Goal: Information Seeking & Learning: Find specific fact

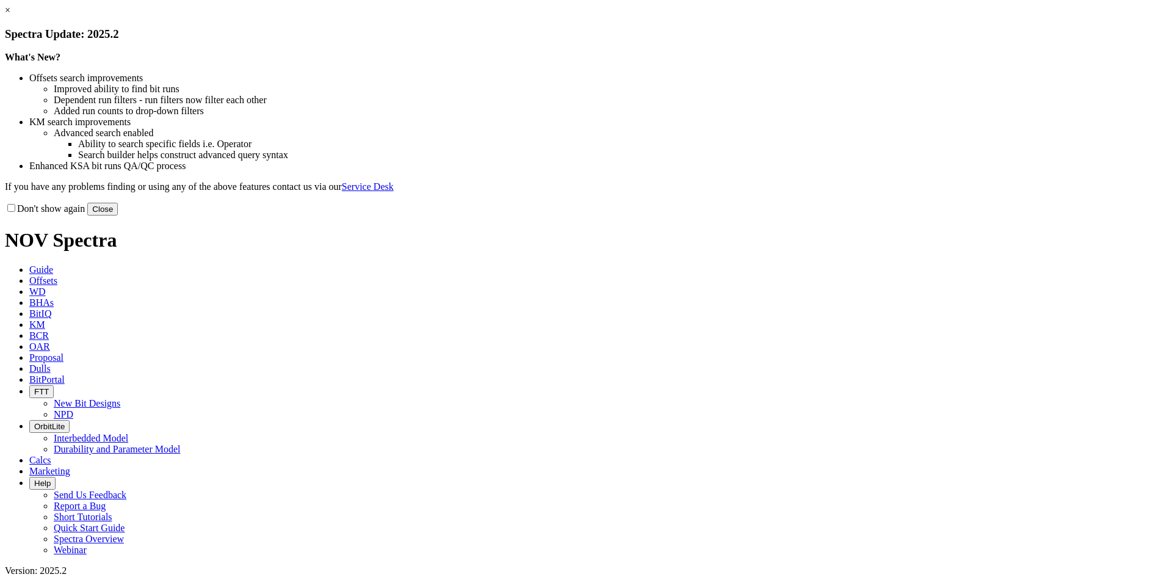
drag, startPoint x: 850, startPoint y: 102, endPoint x: 833, endPoint y: 100, distance: 16.6
click at [10, 15] on link "×" at bounding box center [7, 10] width 5 height 10
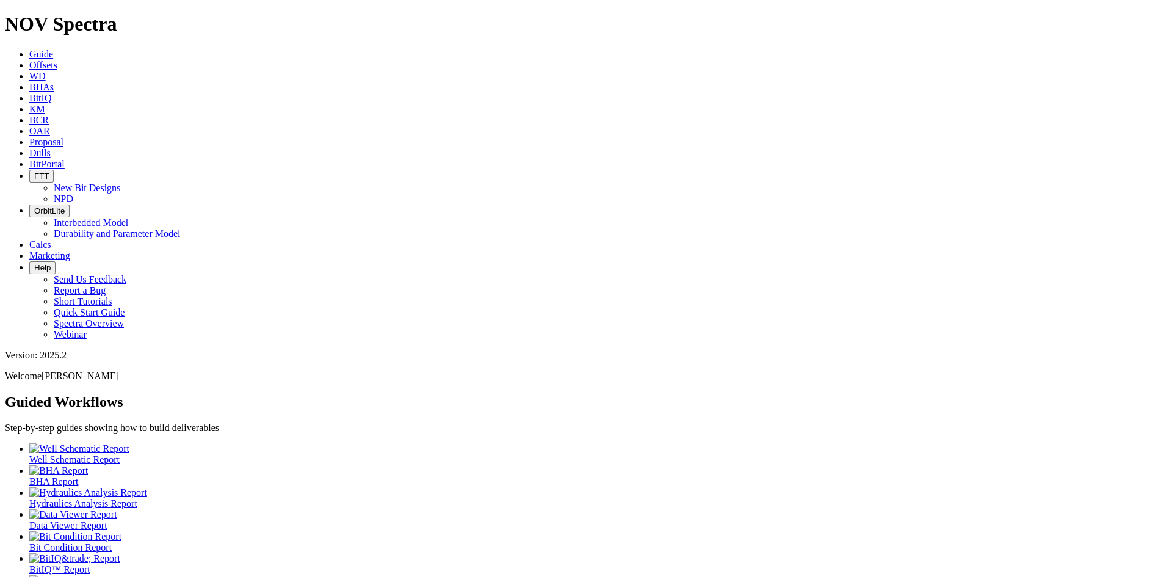
click at [29, 60] on icon at bounding box center [29, 65] width 0 height 10
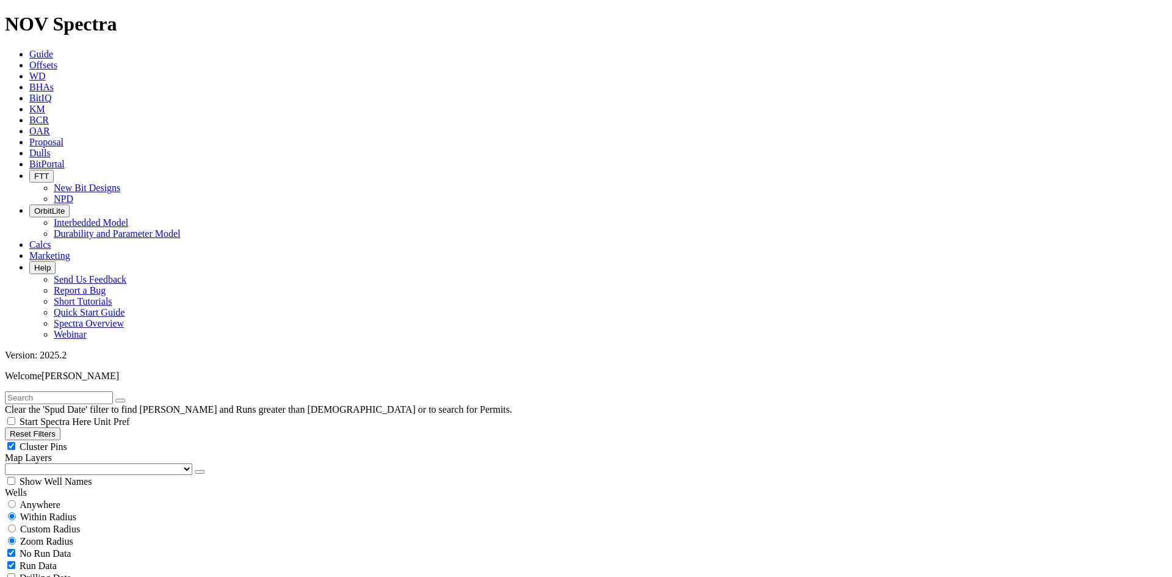
click at [51, 148] on span "Dulls" at bounding box center [39, 153] width 21 height 10
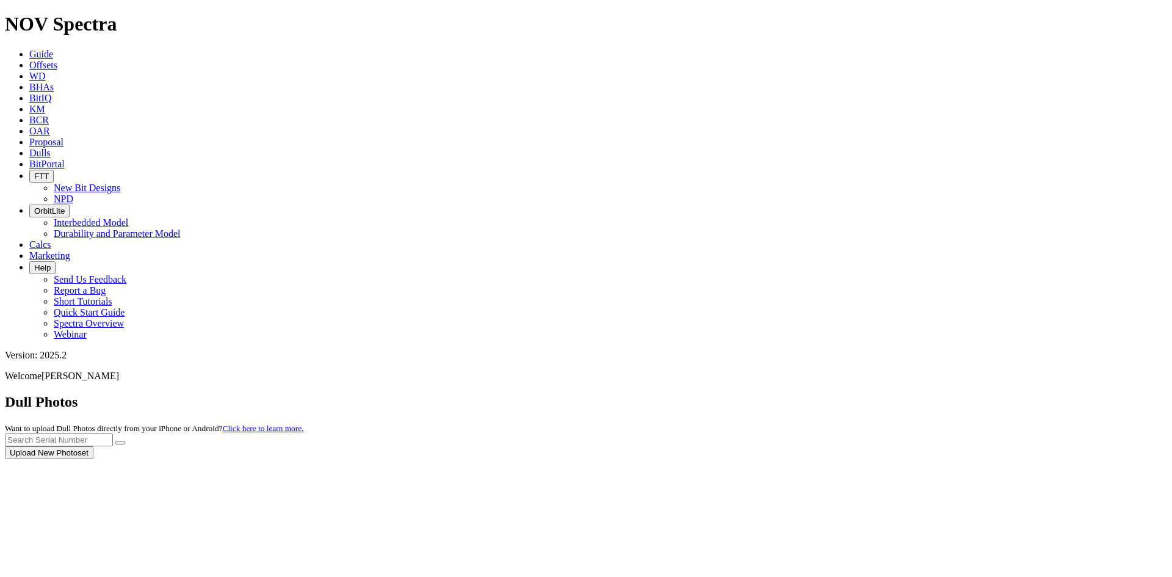
click at [913, 459] on div at bounding box center [586, 459] width 1162 height 0
click at [113, 433] on input "text" at bounding box center [59, 439] width 108 height 13
click at [115, 441] on button "submit" at bounding box center [120, 443] width 10 height 4
type input "a321241"
click at [115, 441] on button "submit" at bounding box center [120, 443] width 10 height 4
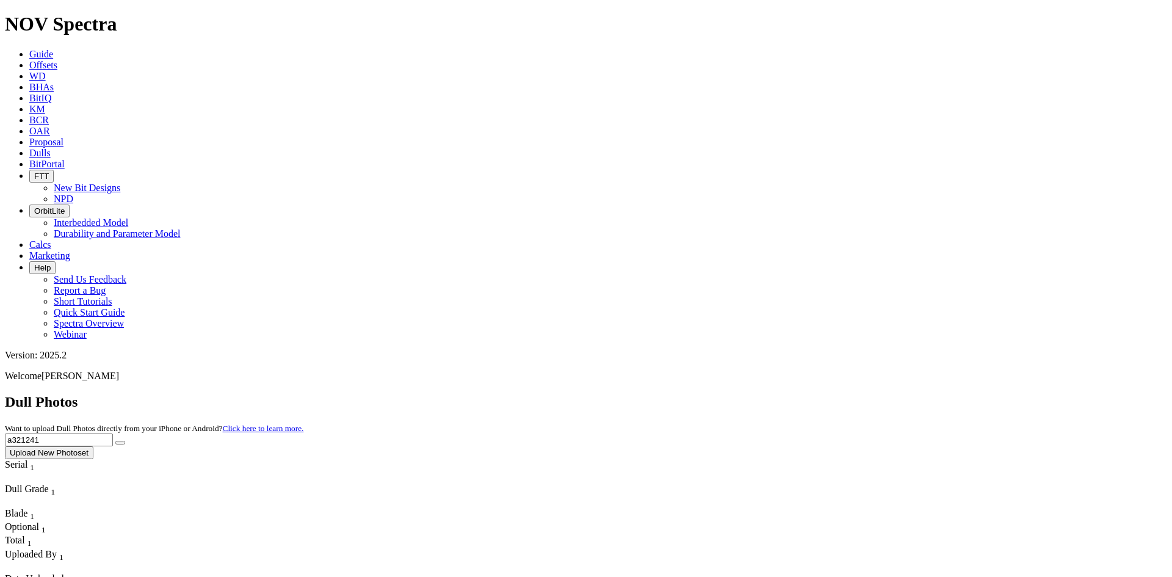
drag, startPoint x: 922, startPoint y: 51, endPoint x: 831, endPoint y: 71, distance: 93.0
click at [844, 394] on div "Dull Photos Want to upload Dull Photos directly from your iPhone or Android? Cl…" at bounding box center [586, 426] width 1162 height 65
type input "a320671"
click at [120, 443] on icon "submit" at bounding box center [120, 443] width 0 height 0
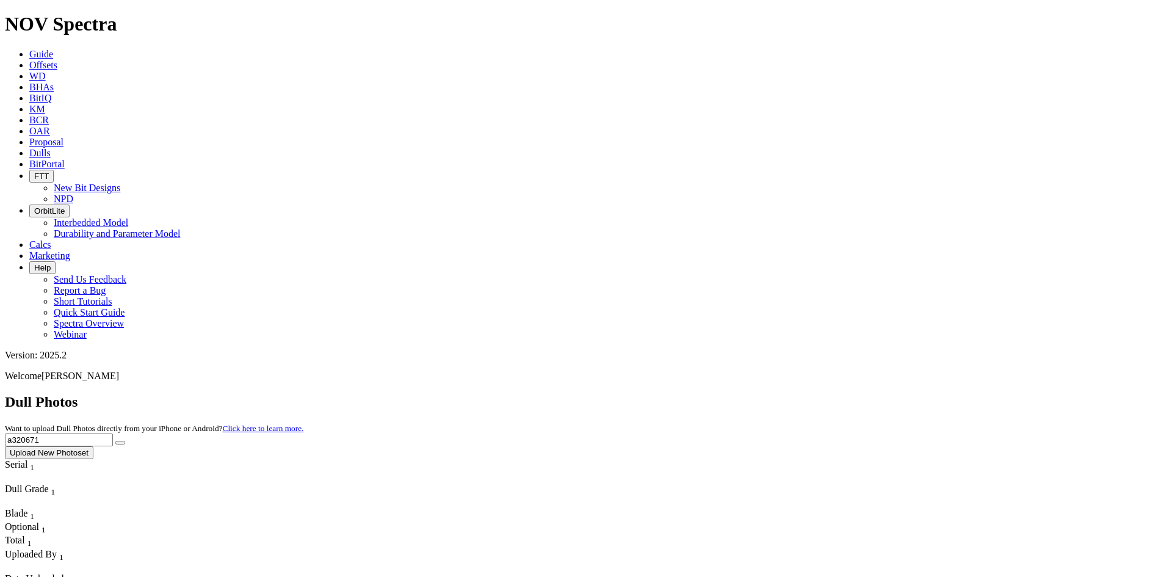
drag, startPoint x: 934, startPoint y: 54, endPoint x: 821, endPoint y: 63, distance: 113.9
click at [823, 394] on div "Dull Photos Want to upload Dull Photos directly from your iPhone or Android? Cl…" at bounding box center [586, 426] width 1162 height 65
type input "a3212240"
click at [120, 443] on icon "submit" at bounding box center [120, 443] width 0 height 0
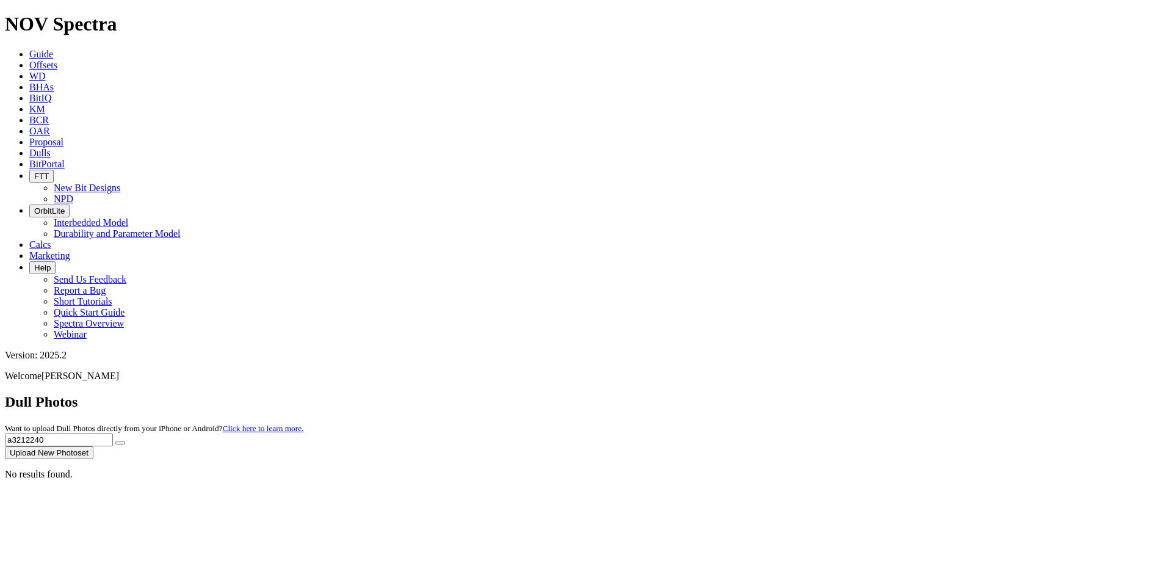
drag, startPoint x: 933, startPoint y: 53, endPoint x: 867, endPoint y: 56, distance: 66.0
click at [867, 394] on div "Dull Photos Want to upload Dull Photos directly from your iPhone or Android? Cl…" at bounding box center [586, 426] width 1162 height 65
type input "a321240"
click at [115, 441] on button "submit" at bounding box center [120, 443] width 10 height 4
drag, startPoint x: 929, startPoint y: 47, endPoint x: 836, endPoint y: 67, distance: 94.8
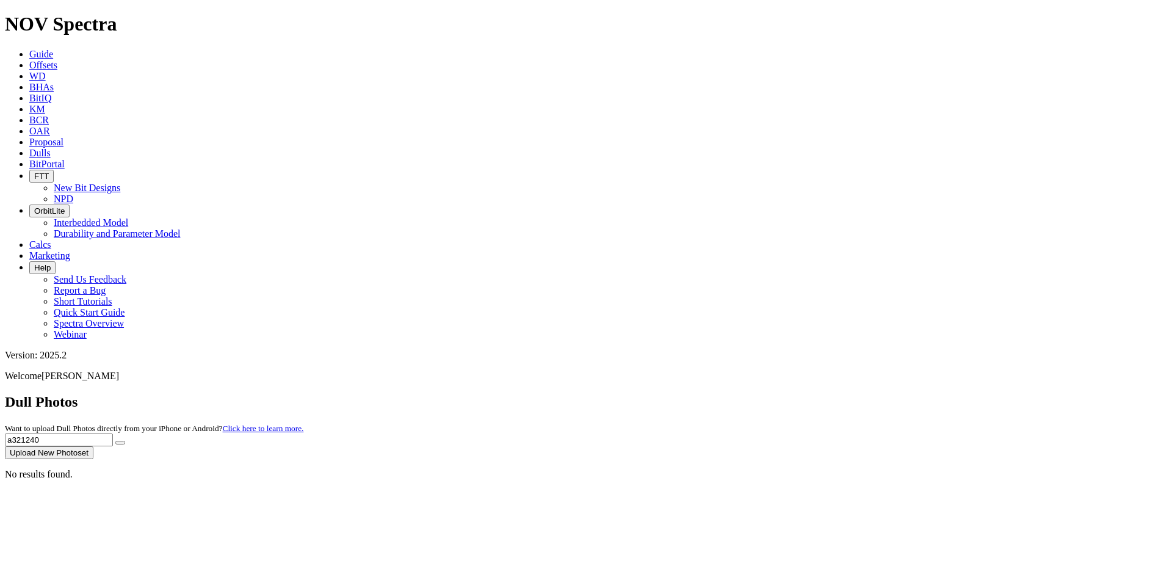
click at [839, 394] on div "Dull Photos Want to upload Dull Photos directly from your iPhone or Android? Cl…" at bounding box center [586, 426] width 1162 height 65
type input "3"
type input "a321240"
click at [115, 441] on button "submit" at bounding box center [120, 443] width 10 height 4
drag, startPoint x: 930, startPoint y: 62, endPoint x: 828, endPoint y: 65, distance: 102.0
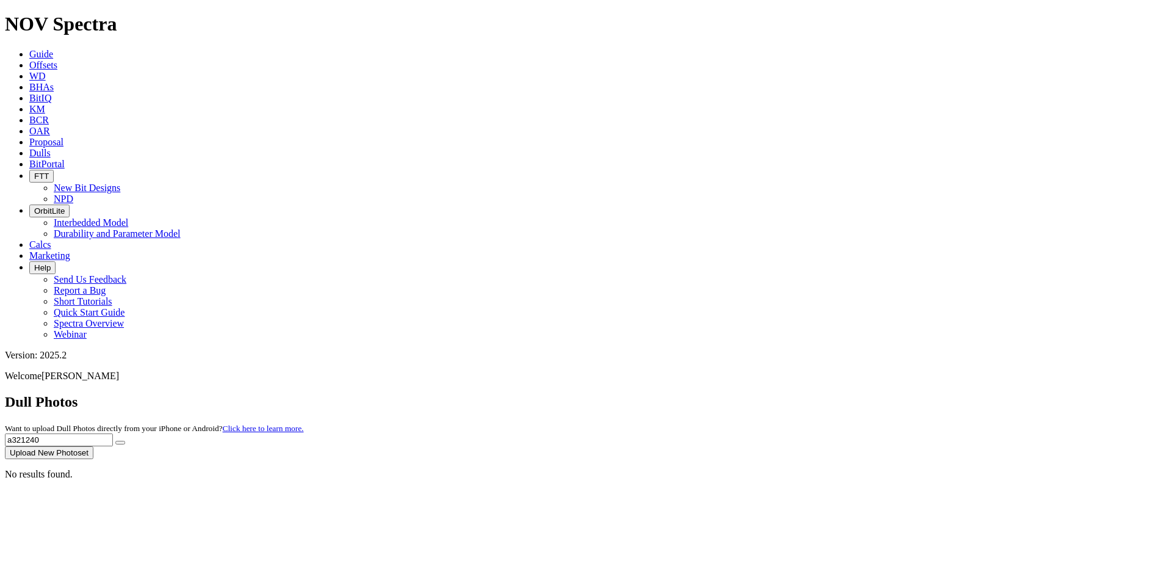
click at [828, 394] on div "Dull Photos Want to upload Dull Photos directly from your iPhone or Android? Cl…" at bounding box center [586, 426] width 1162 height 65
click at [49, 115] on link "BCR" at bounding box center [39, 120] width 20 height 10
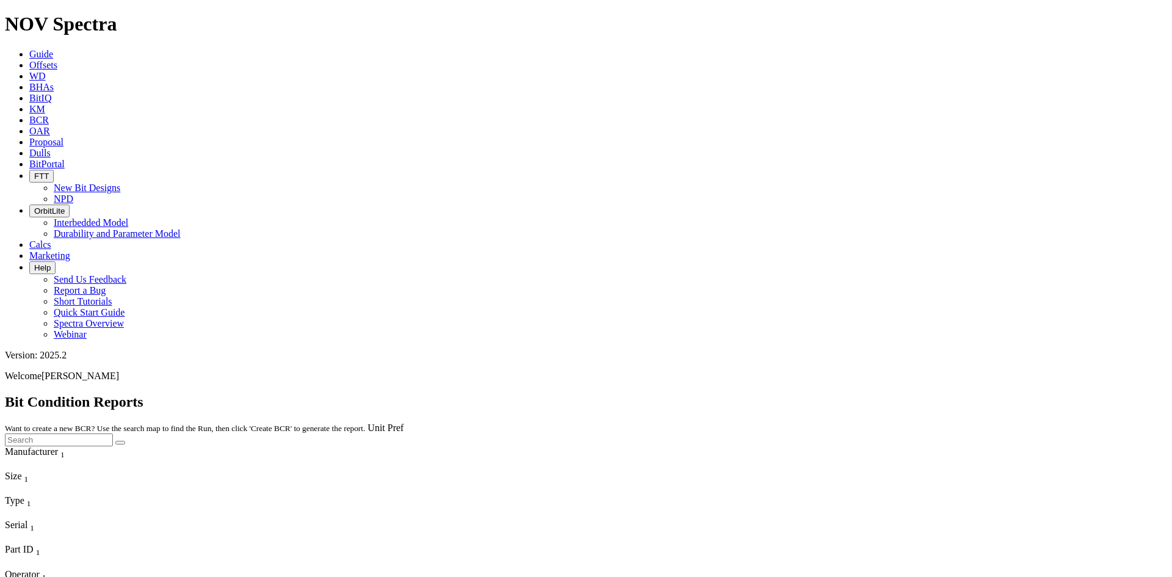
click at [51, 148] on span "Dulls" at bounding box center [39, 153] width 21 height 10
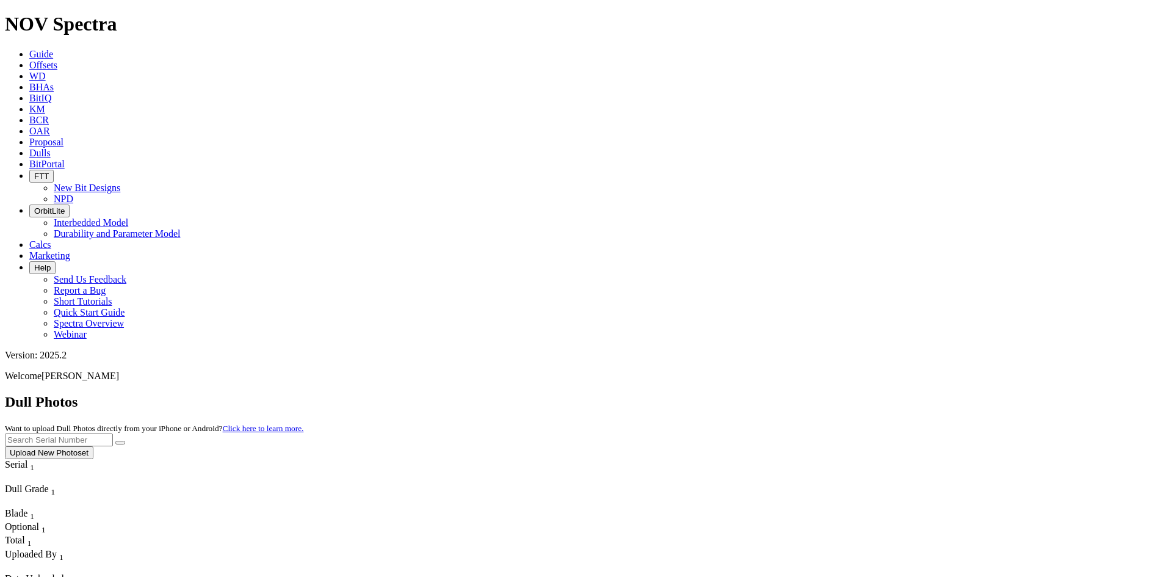
click at [113, 433] on input "text" at bounding box center [59, 439] width 108 height 13
type input "a321240"
click at [115, 441] on button "submit" at bounding box center [120, 443] width 10 height 4
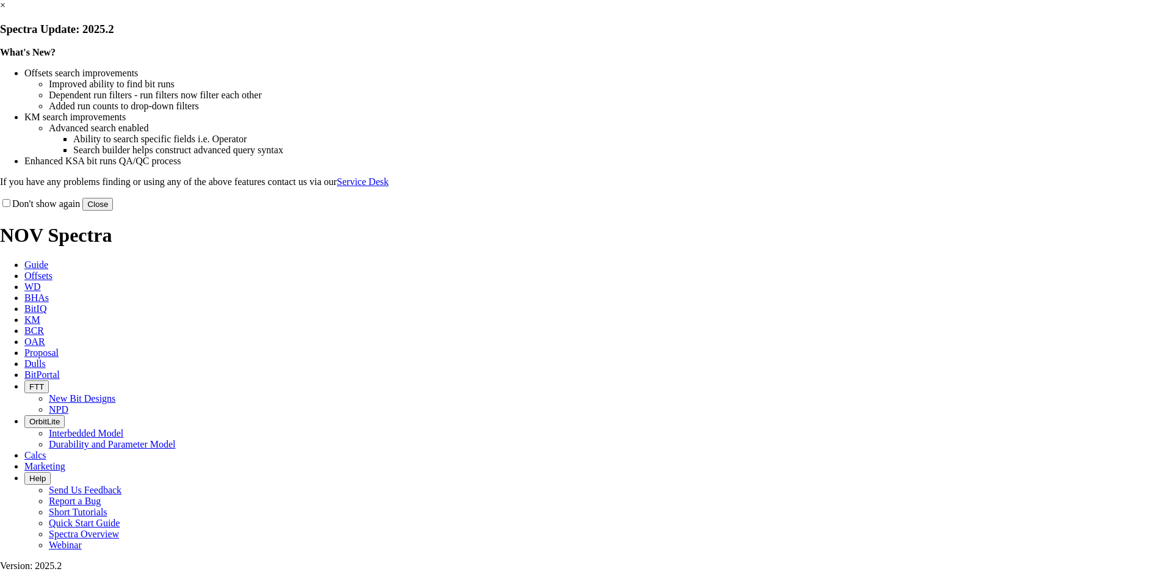
click at [5, 10] on link "×" at bounding box center [2, 5] width 5 height 10
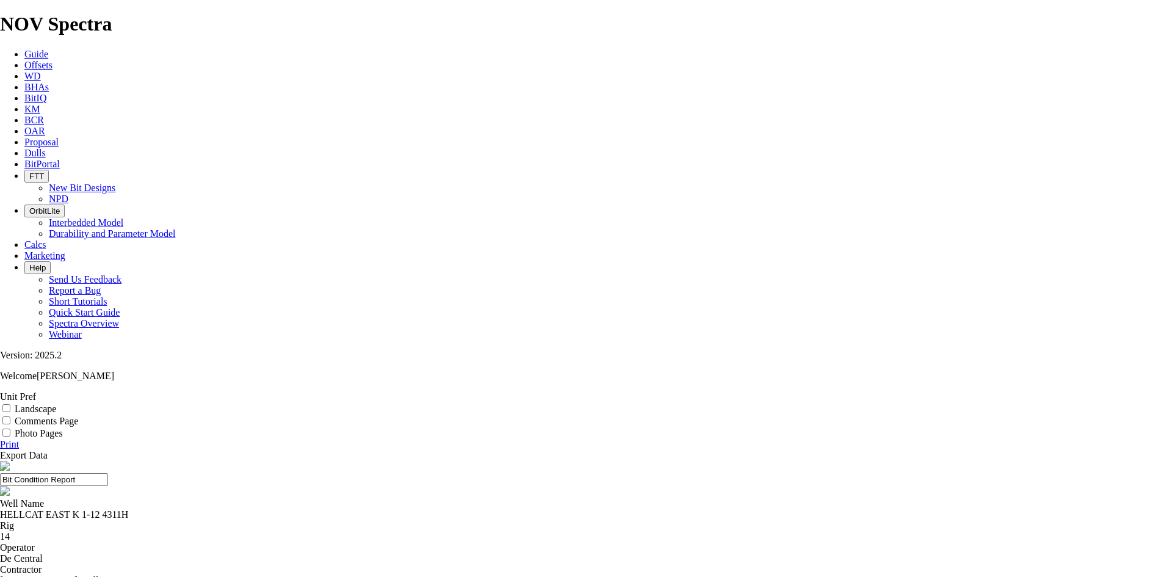
click at [56, 403] on label "Landscape" at bounding box center [36, 408] width 42 height 10
click at [10, 404] on input "Landscape" at bounding box center [6, 408] width 8 height 8
checkbox input "true"
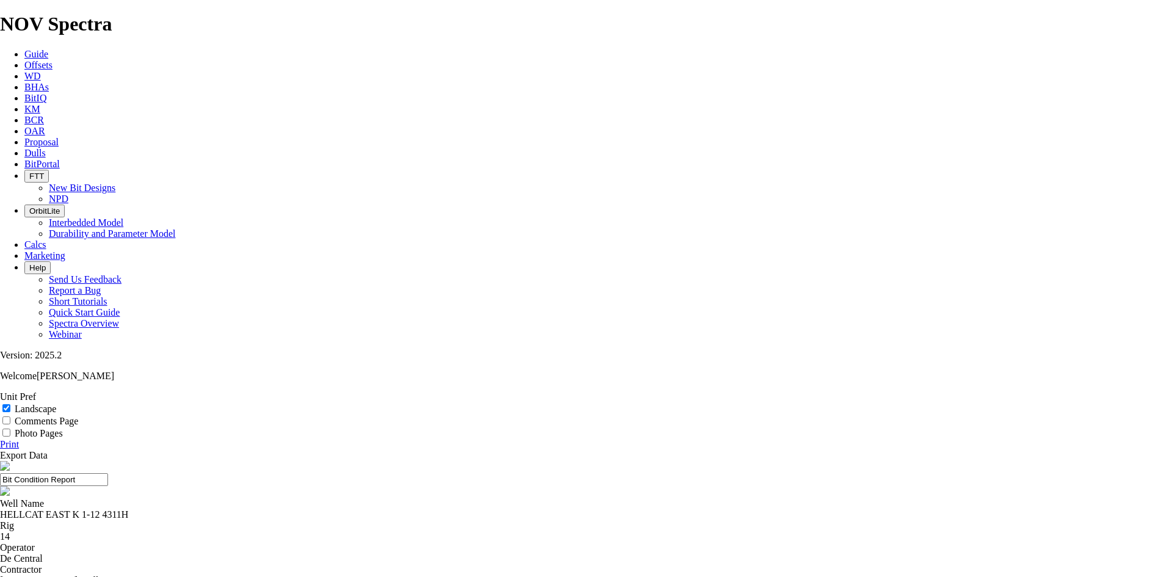
click at [48, 450] on link "Export Data" at bounding box center [24, 455] width 48 height 10
drag, startPoint x: 432, startPoint y: 98, endPoint x: 286, endPoint y: 114, distance: 146.8
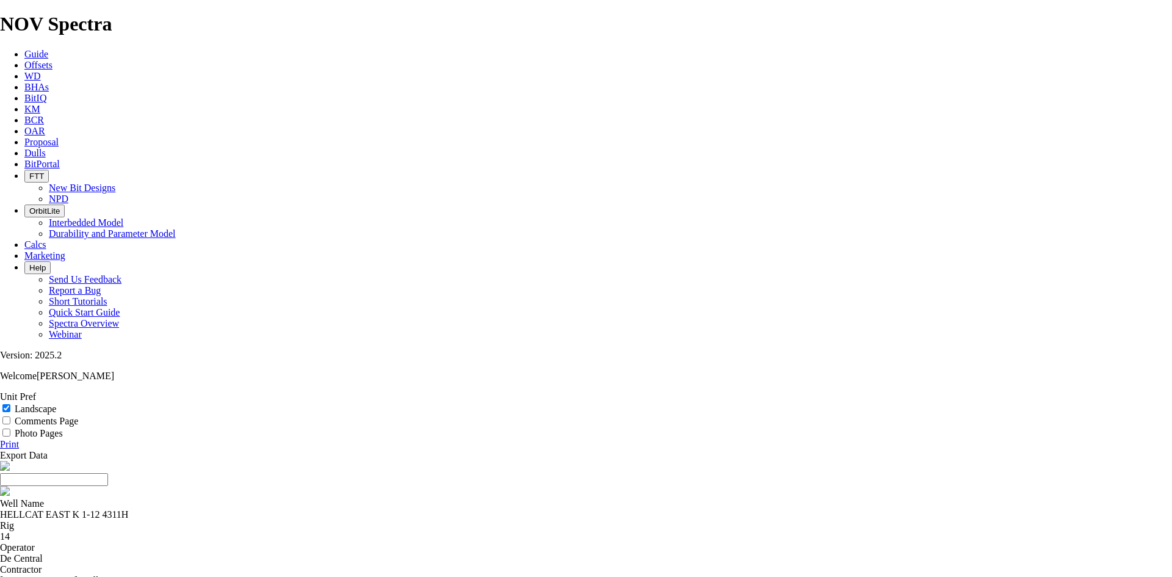
type input "&"
type input "7.88 N7 Laterl"
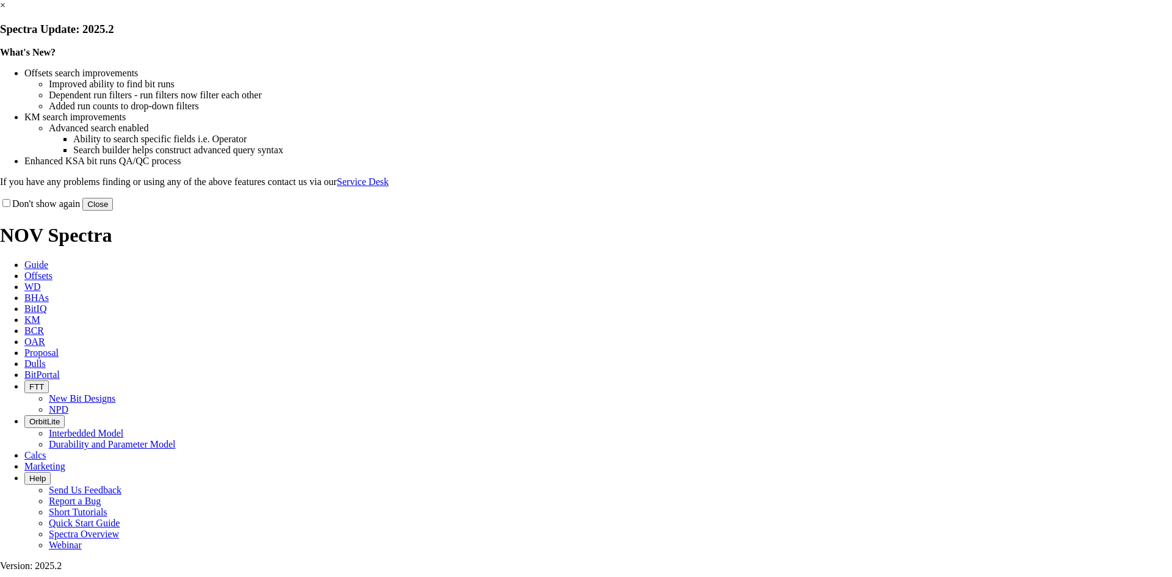
click at [5, 10] on link "×" at bounding box center [2, 5] width 5 height 10
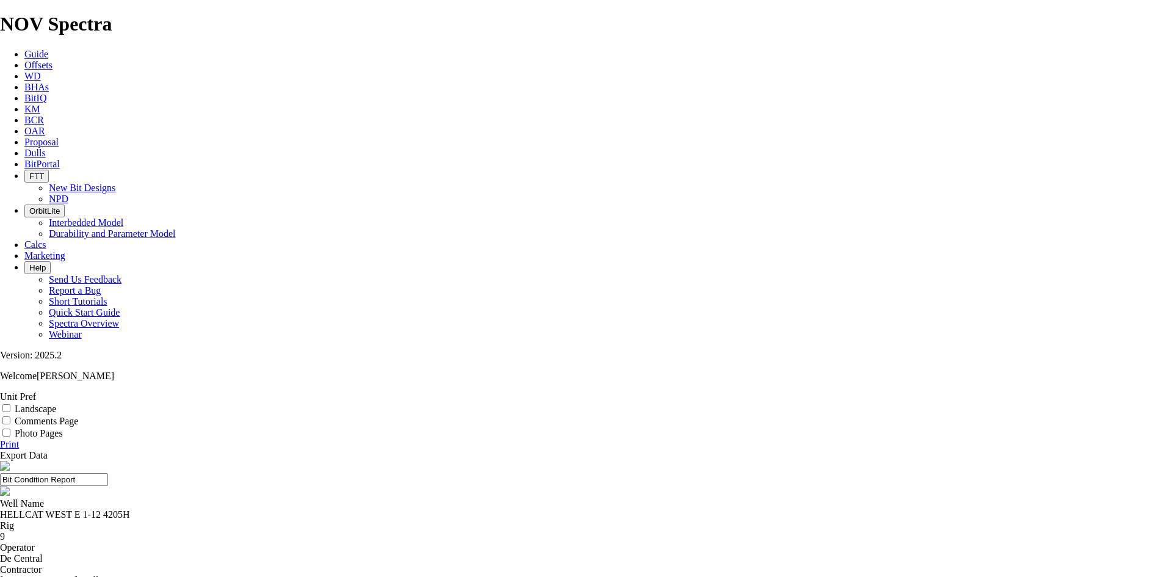
click at [56, 403] on label "Landscape" at bounding box center [36, 408] width 42 height 10
click at [10, 404] on input "Landscape" at bounding box center [6, 408] width 8 height 8
checkbox input "true"
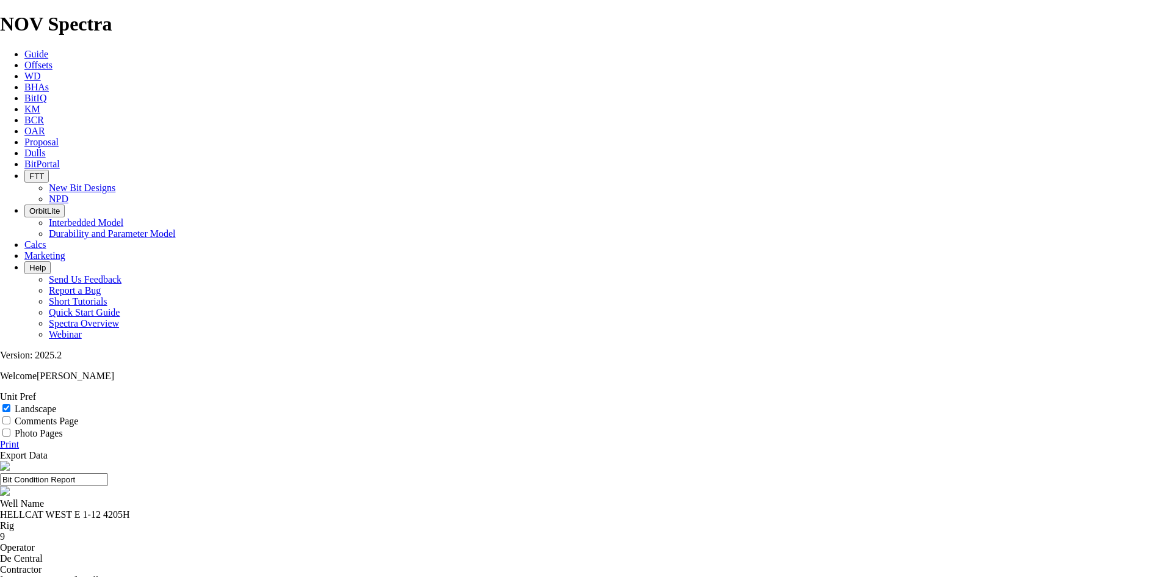
drag, startPoint x: 649, startPoint y: 85, endPoint x: 411, endPoint y: 119, distance: 239.9
type input "7.88 TKF63-N7"
